Goal: Information Seeking & Learning: Find specific fact

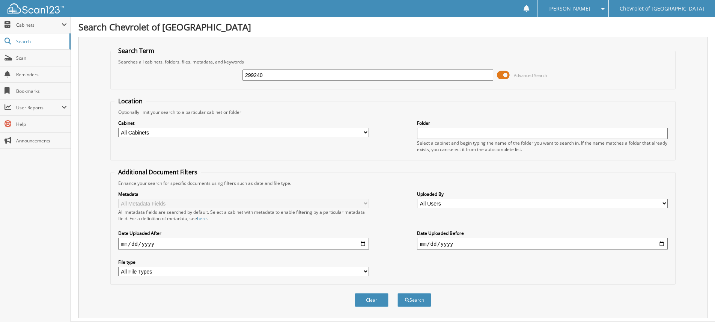
type input "299240"
click at [397, 293] on button "Search" at bounding box center [414, 300] width 34 height 14
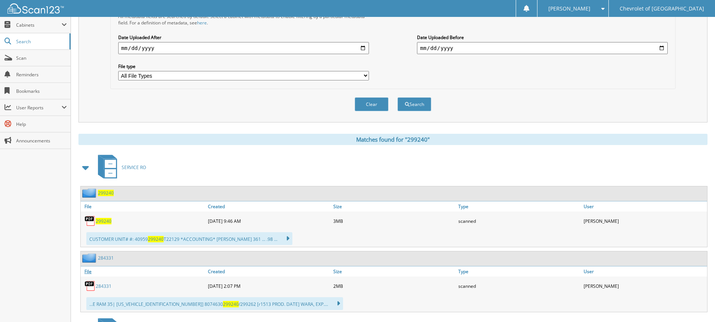
scroll to position [225, 0]
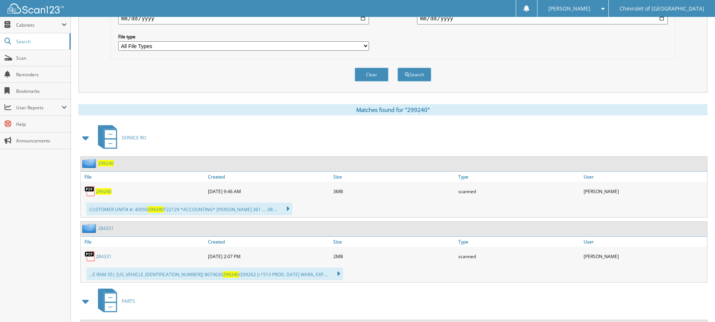
click at [106, 188] on span "299240" at bounding box center [104, 191] width 16 height 6
